Goal: Complete application form

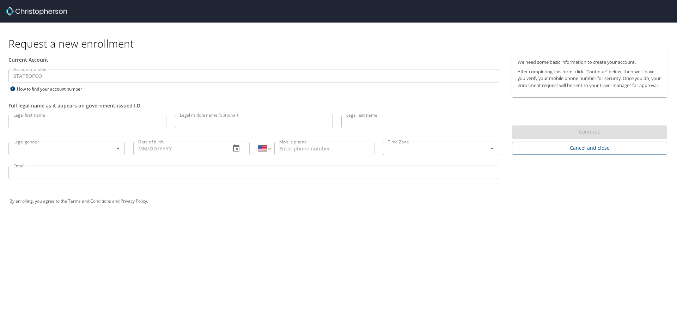
select select "US"
click at [55, 13] on img at bounding box center [36, 11] width 61 height 8
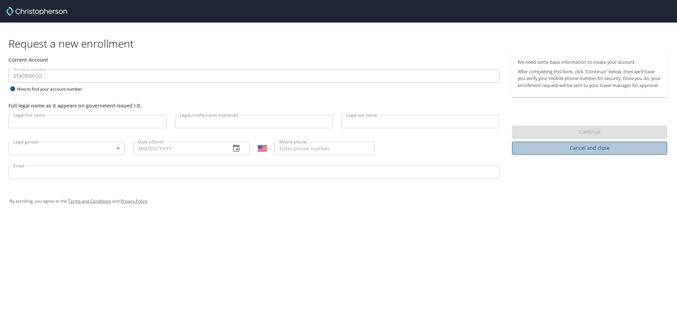
click at [573, 153] on span "Cancel and close" at bounding box center [589, 148] width 144 height 9
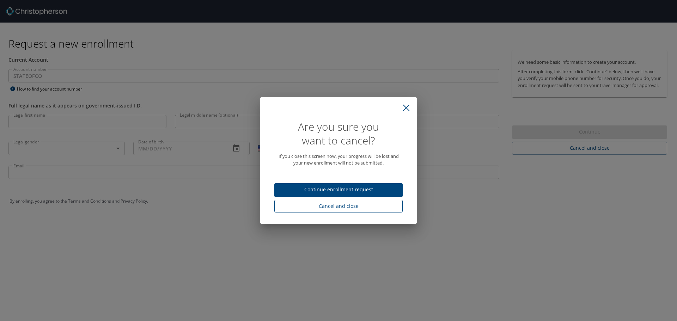
click at [352, 207] on span "Cancel and close" at bounding box center [338, 206] width 117 height 9
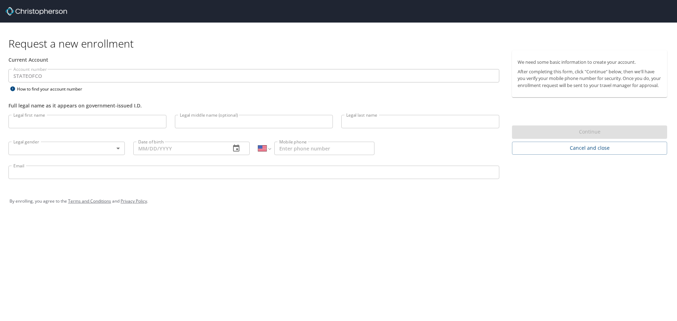
click at [61, 10] on img at bounding box center [36, 11] width 61 height 8
click at [558, 97] on div "We need some basic information to create your account. After completing this fo…" at bounding box center [589, 73] width 155 height 47
select select "US"
click at [60, 124] on input "Legal first name" at bounding box center [87, 121] width 158 height 13
type input "gutierrez"
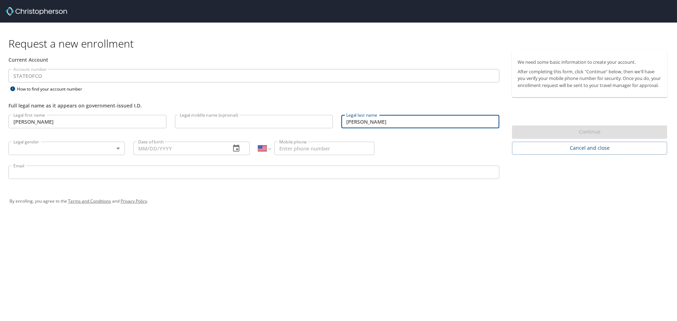
type input "flor"
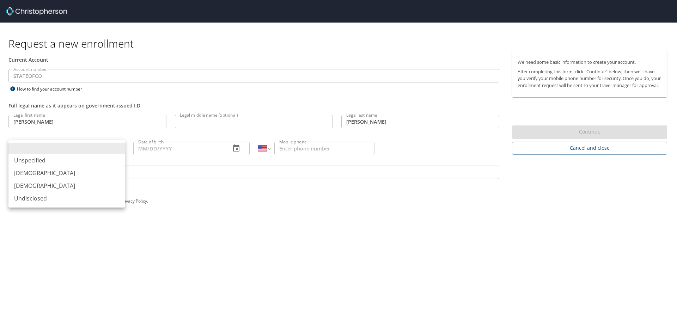
click at [111, 149] on body "Request a new enrollment Current Account Account number STATEOFCO Account numbe…" at bounding box center [338, 160] width 677 height 321
click at [45, 184] on li "Female" at bounding box center [66, 185] width 116 height 13
type input "Female"
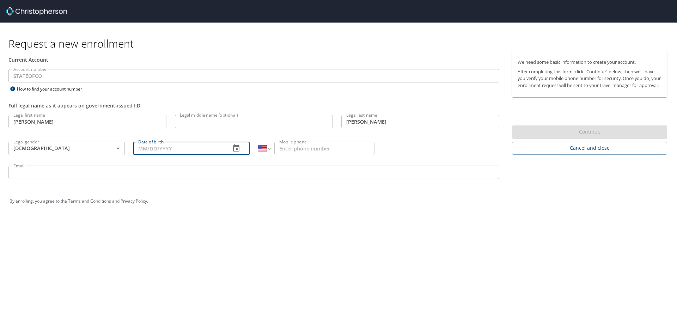
click at [154, 147] on input "Date of birth" at bounding box center [179, 148] width 92 height 13
type input "06/24/1982"
click at [301, 153] on input "Mobile phone" at bounding box center [324, 148] width 100 height 13
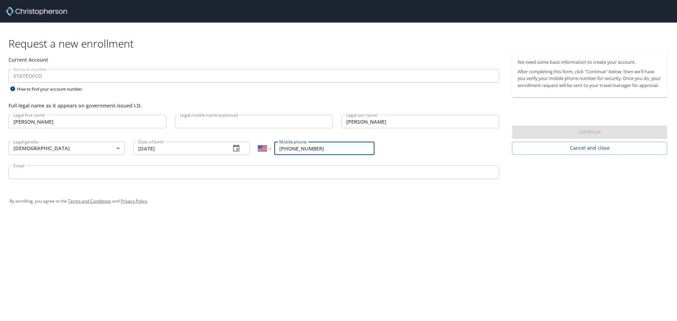
type input "(720) 484-1417"
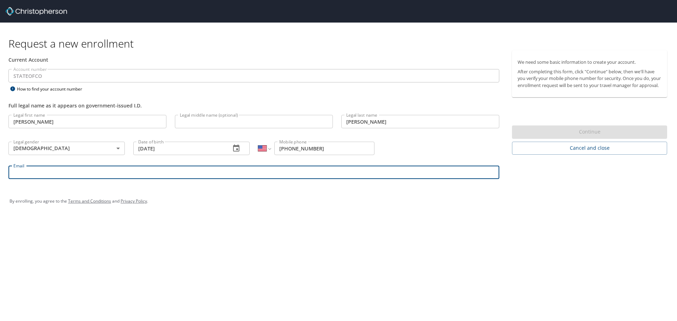
click at [287, 176] on input "Email" at bounding box center [253, 172] width 491 height 13
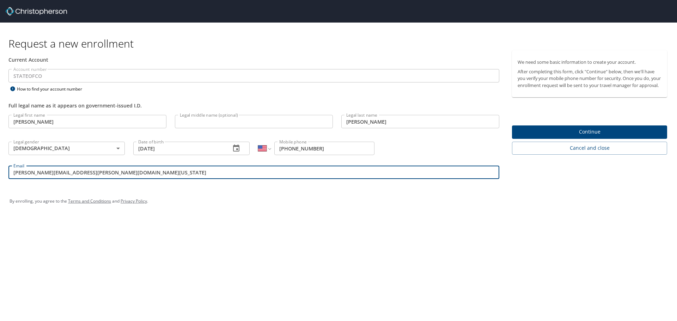
type input "flor.gutierrez@state.co.us"
click at [591, 134] on span "Continue" at bounding box center [589, 132] width 144 height 9
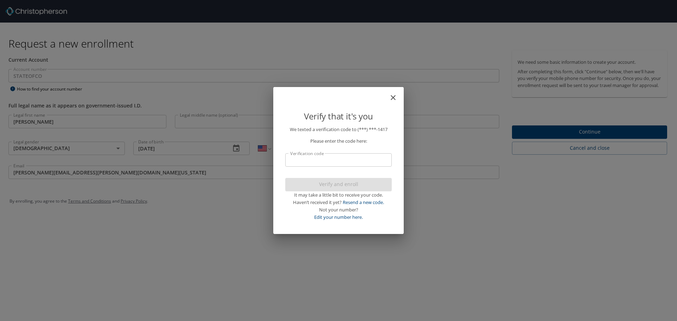
click at [343, 162] on input "Verification code" at bounding box center [338, 159] width 106 height 13
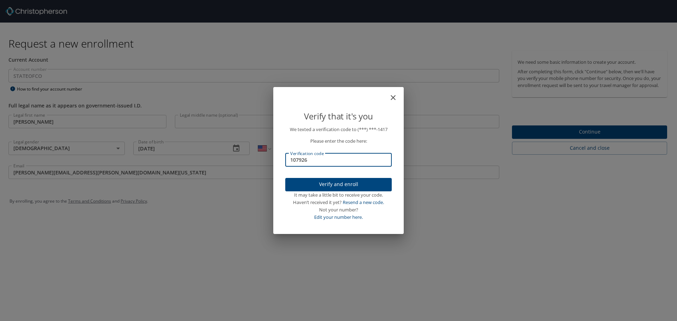
type input "107926"
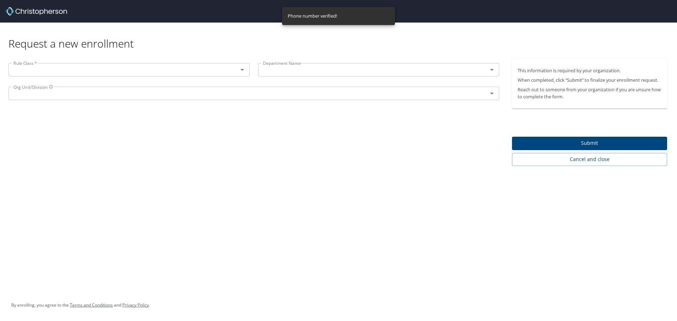
click at [79, 60] on div "Rule Class * Rule Class *" at bounding box center [128, 71] width 249 height 24
click at [84, 69] on input "text" at bounding box center [119, 69] width 216 height 9
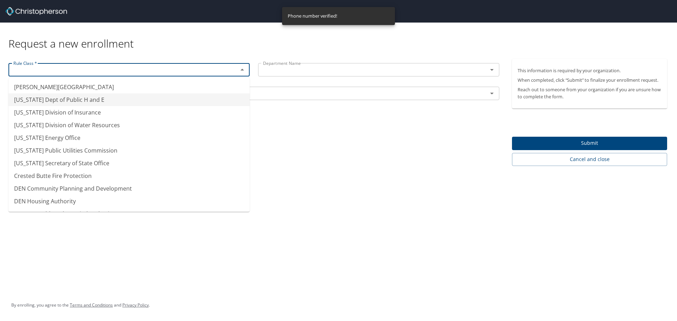
click at [76, 97] on li "Colorado Dept of Public H and E" at bounding box center [128, 99] width 241 height 13
type input "Colorado Dept of Public H and E"
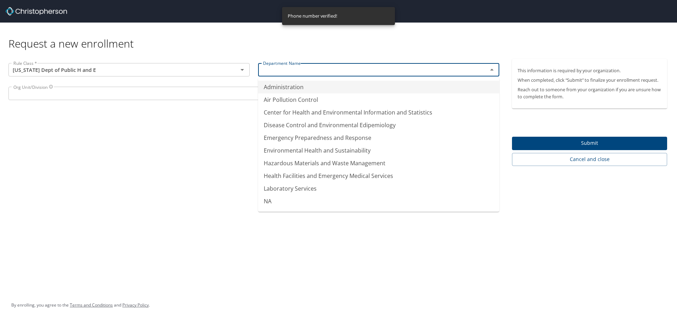
click at [271, 66] on input "text" at bounding box center [368, 69] width 216 height 9
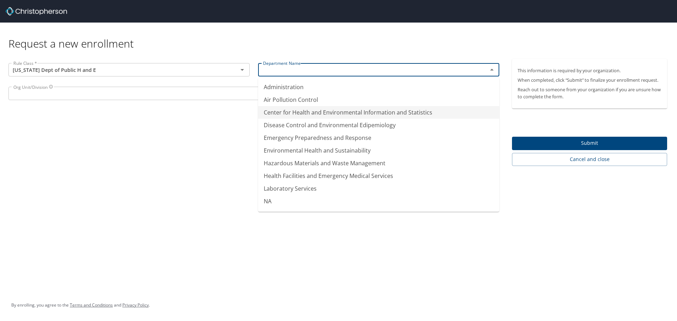
click at [303, 111] on li "Center for Health and Environmental Information and Statistics" at bounding box center [378, 112] width 241 height 13
type input "Center for Health and Environmental Information and Statistics"
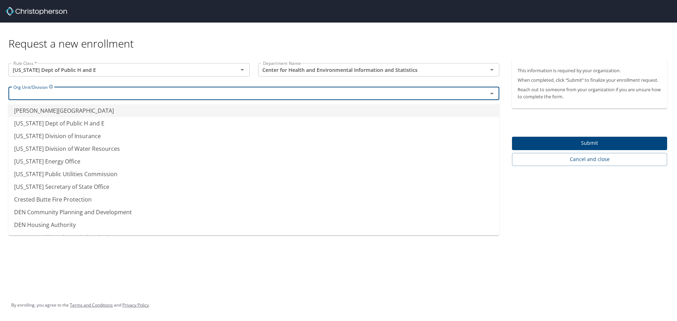
click at [177, 97] on input "text" at bounding box center [244, 93] width 466 height 9
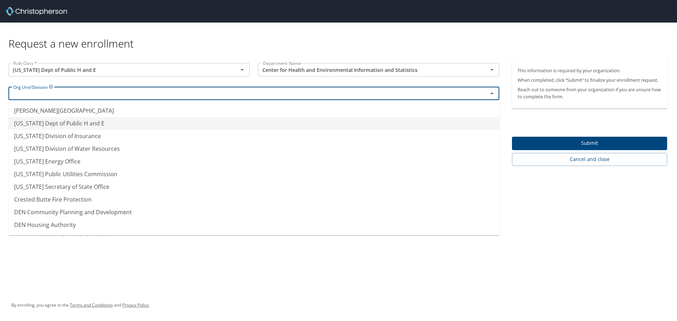
click at [118, 125] on li "Colorado Dept of Public H and E" at bounding box center [253, 123] width 491 height 13
type input "Colorado Dept of Public H and E"
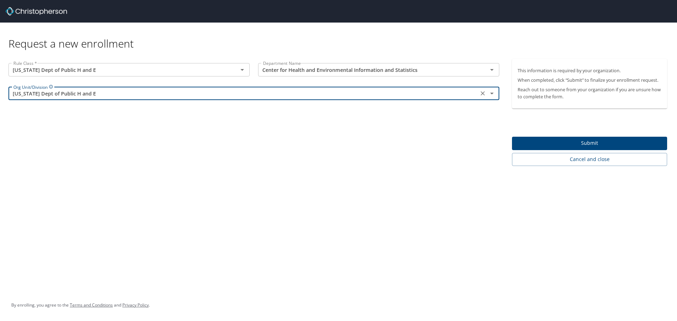
click at [331, 170] on div "Request a new enrollment Rule Class * Colorado Dept of Public H and E Rule Clas…" at bounding box center [338, 160] width 677 height 321
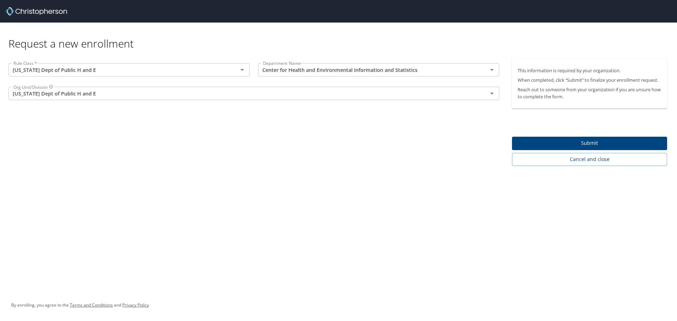
click at [539, 141] on span "Submit" at bounding box center [589, 143] width 144 height 9
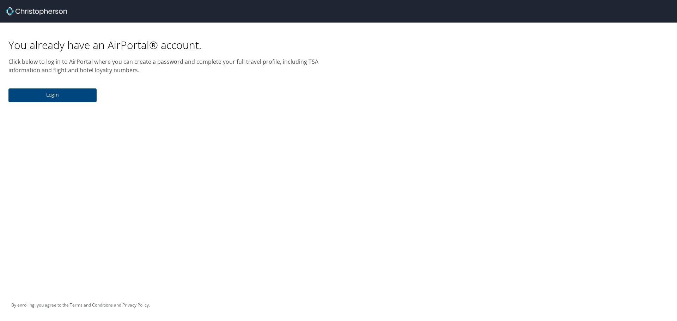
click at [70, 94] on span "Login" at bounding box center [52, 95] width 77 height 9
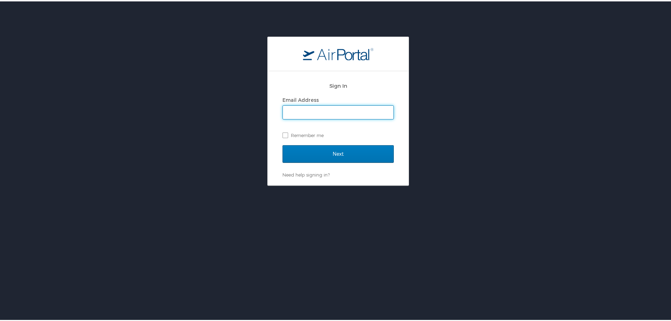
click at [300, 107] on input "Email Address" at bounding box center [338, 110] width 111 height 13
type input "flor.gutierrez@state.co.us"
click at [283, 144] on input "Next" at bounding box center [338, 153] width 111 height 18
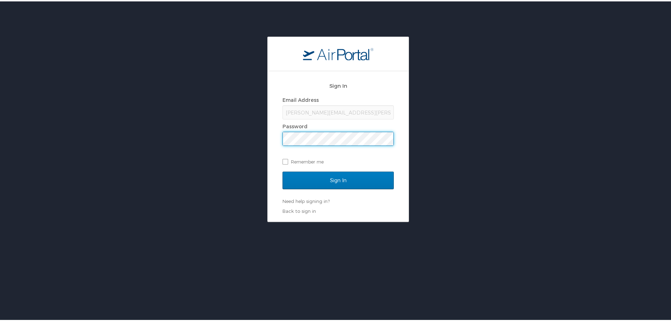
click at [283, 170] on input "Sign In" at bounding box center [338, 179] width 111 height 18
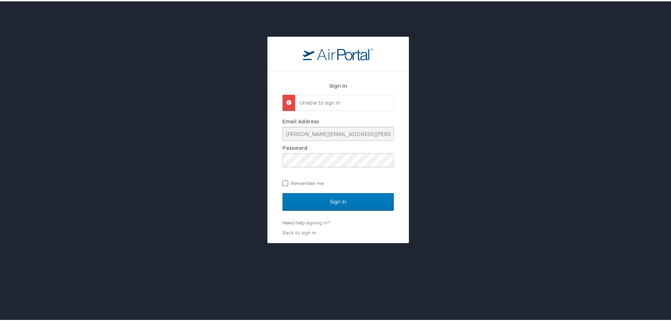
click at [283, 181] on label "Remember me" at bounding box center [338, 182] width 111 height 11
click at [283, 181] on input "Remember me" at bounding box center [285, 181] width 5 height 5
checkbox input "true"
click at [194, 154] on div "Sign In Unable to sign in Email Address flor.gutierrez@state.co.us Password Rem…" at bounding box center [338, 138] width 677 height 207
click at [283, 192] on input "Sign In" at bounding box center [338, 201] width 111 height 18
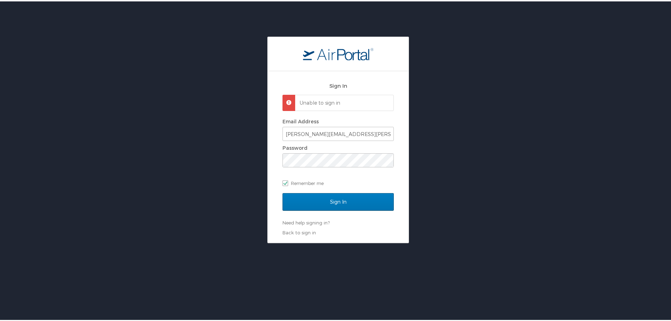
click at [307, 151] on div "Password" at bounding box center [338, 146] width 111 height 11
click at [283, 192] on input "Sign In" at bounding box center [338, 201] width 111 height 18
click at [315, 221] on link "Need help signing in?" at bounding box center [306, 221] width 47 height 6
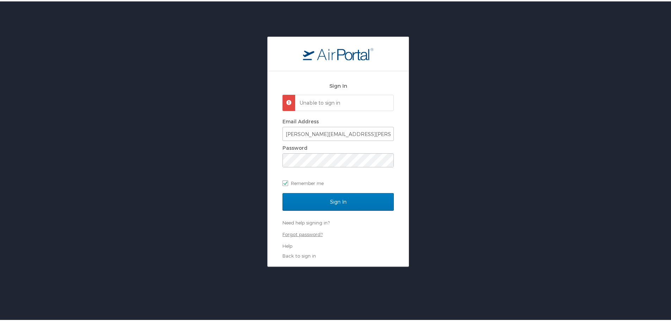
click at [308, 234] on link "Forgot password?" at bounding box center [303, 233] width 40 height 6
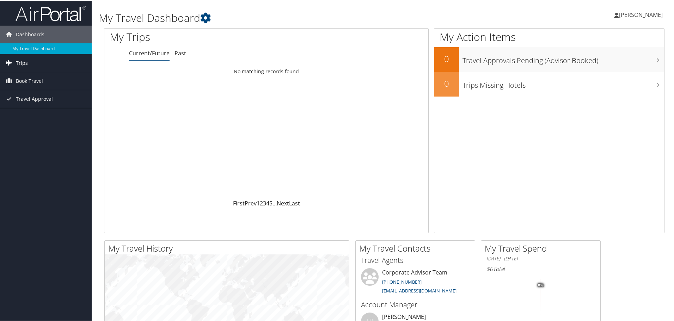
click at [20, 60] on span "Trips" at bounding box center [22, 63] width 12 height 18
click at [35, 111] on span "Book Travel" at bounding box center [29, 112] width 27 height 18
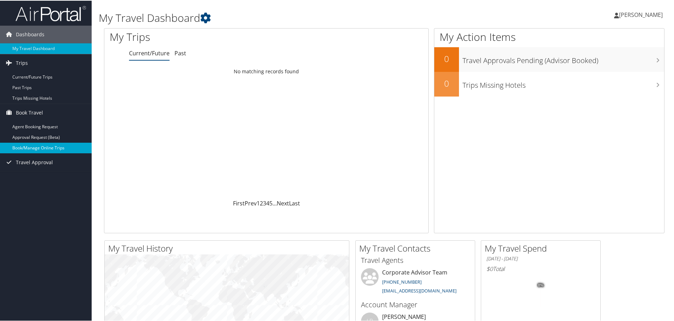
click at [49, 148] on link "Book/Manage Online Trips" at bounding box center [46, 147] width 92 height 11
